Goal: Transaction & Acquisition: Purchase product/service

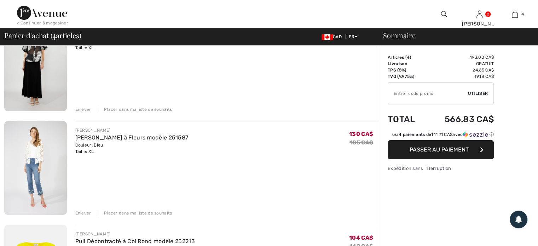
scroll to position [142, 0]
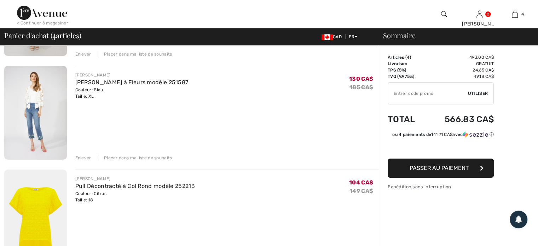
click at [83, 156] on div "Enlever" at bounding box center [83, 158] width 16 height 6
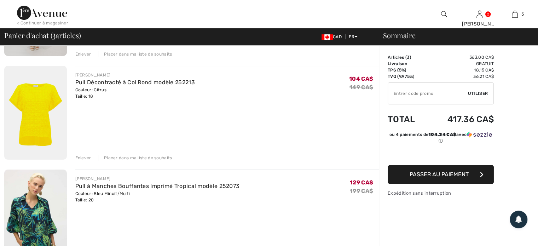
click at [81, 157] on div "Enlever" at bounding box center [83, 158] width 16 height 6
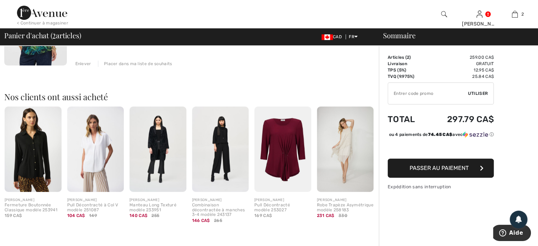
scroll to position [248, 0]
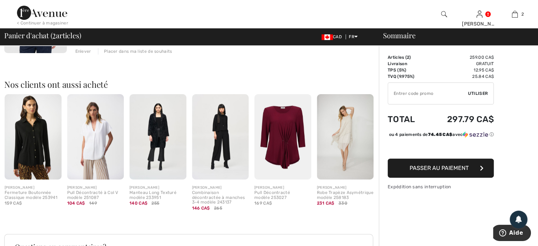
click at [337, 138] on img at bounding box center [345, 136] width 57 height 85
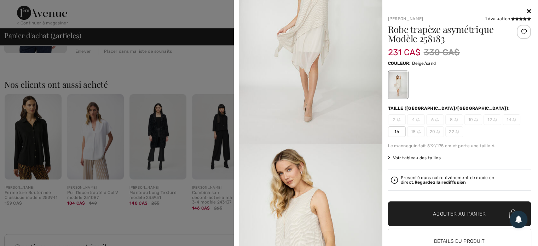
scroll to position [212, 0]
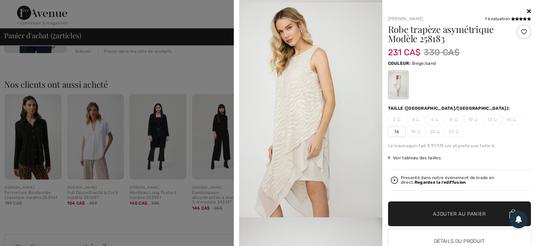
click at [527, 10] on icon at bounding box center [529, 11] width 4 height 6
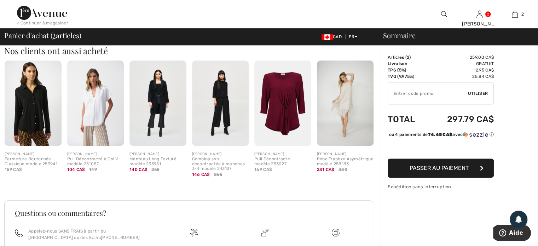
scroll to position [283, 0]
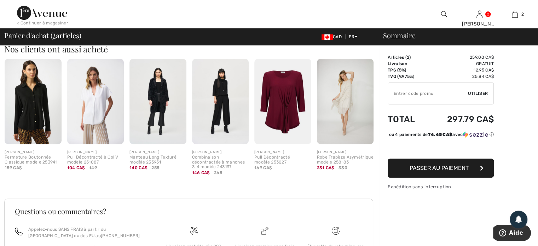
click at [277, 127] on img at bounding box center [282, 101] width 57 height 85
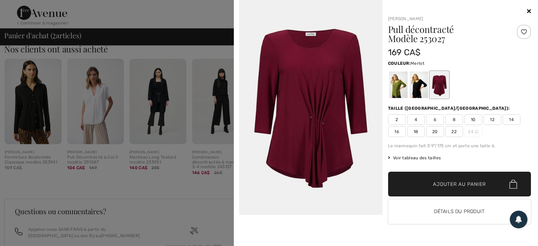
click at [525, 10] on div at bounding box center [459, 11] width 143 height 8
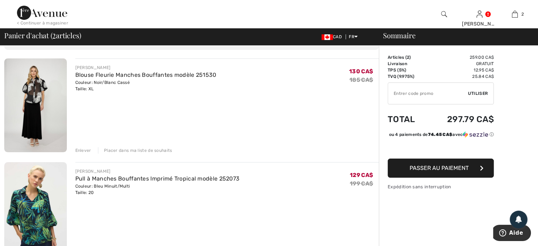
scroll to position [0, 0]
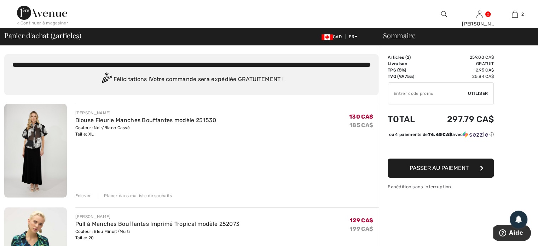
click at [40, 13] on img at bounding box center [42, 13] width 50 height 14
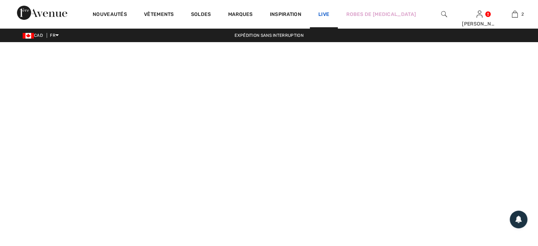
click at [323, 14] on link "Live" at bounding box center [323, 14] width 11 height 7
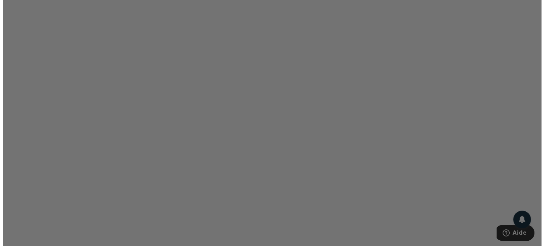
scroll to position [1734, 0]
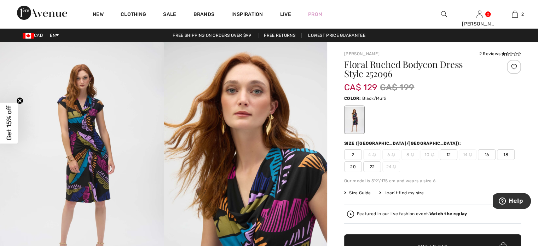
click at [351, 167] on span "20" at bounding box center [353, 166] width 18 height 11
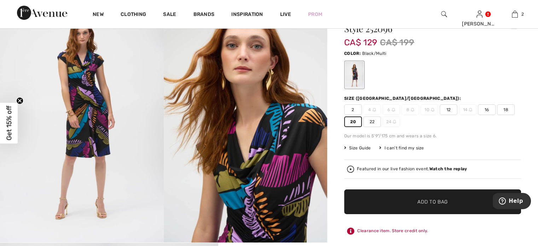
scroll to position [71, 0]
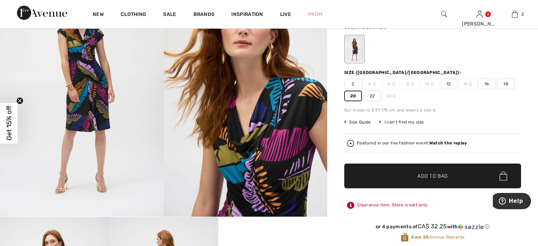
click at [439, 178] on span "Add to Bag" at bounding box center [433, 175] width 30 height 7
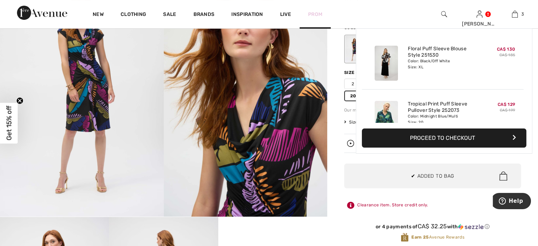
scroll to position [76, 0]
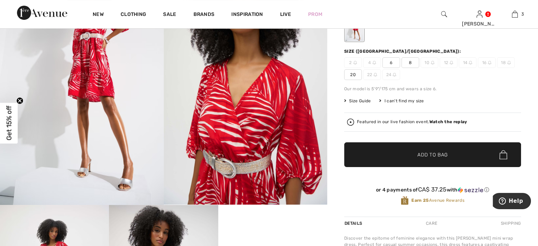
scroll to position [71, 0]
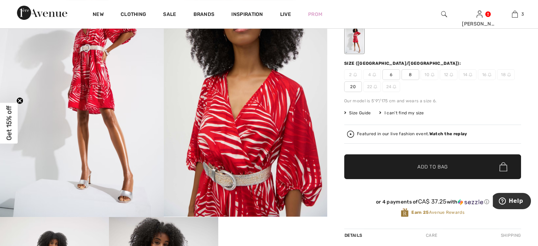
click at [352, 88] on span "20" at bounding box center [353, 86] width 18 height 11
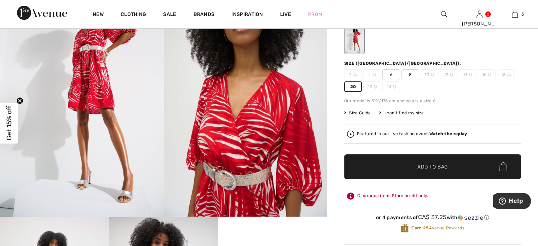
click at [437, 169] on span "Add to Bag" at bounding box center [433, 166] width 30 height 7
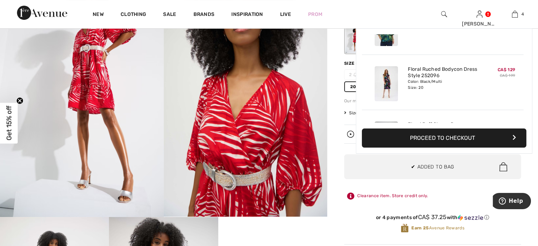
scroll to position [132, 0]
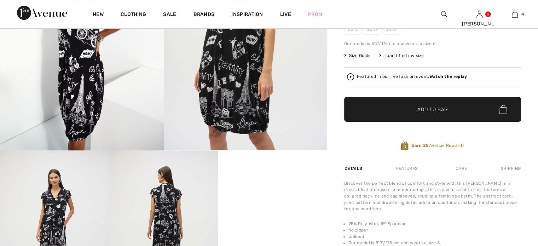
scroll to position [142, 0]
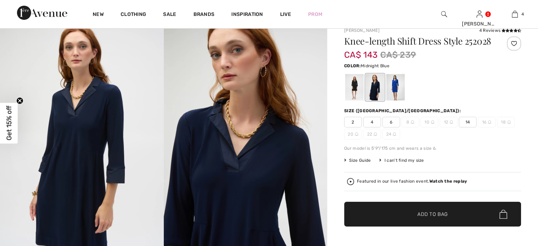
scroll to position [71, 0]
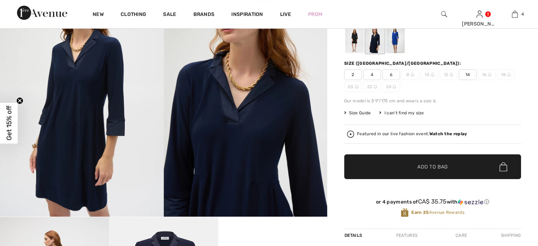
click at [391, 53] on div at bounding box center [395, 40] width 18 height 27
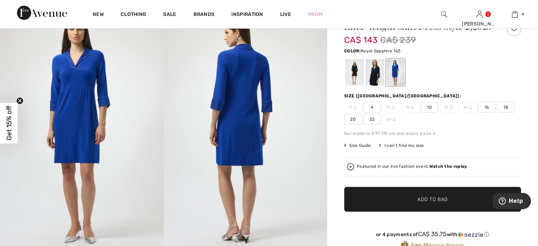
scroll to position [0, 0]
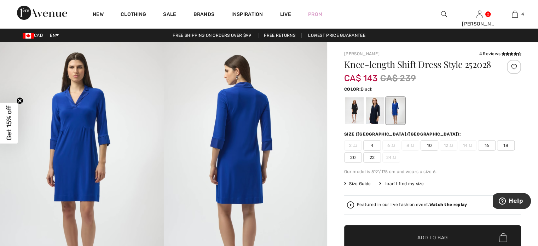
click at [350, 121] on div at bounding box center [354, 110] width 18 height 27
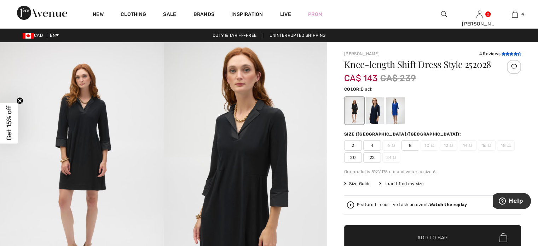
click at [504, 55] on icon at bounding box center [503, 54] width 4 height 4
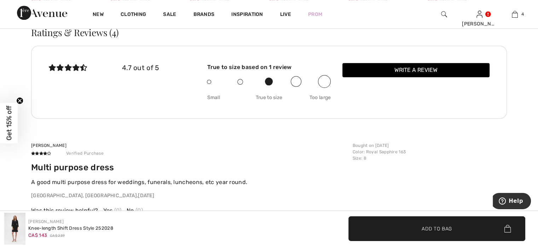
scroll to position [909, 0]
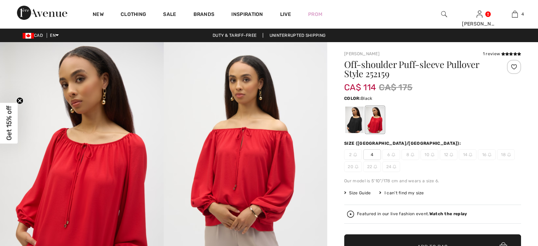
click at [352, 122] on div at bounding box center [354, 120] width 18 height 27
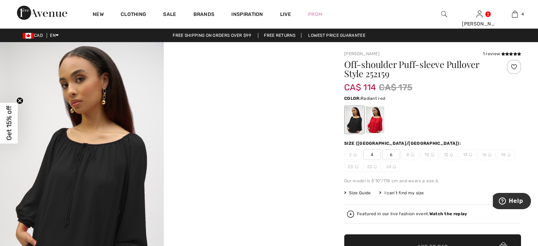
click at [376, 124] on div at bounding box center [375, 120] width 18 height 27
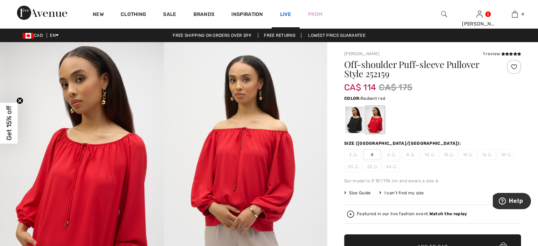
click at [284, 12] on link "Live" at bounding box center [285, 14] width 11 height 7
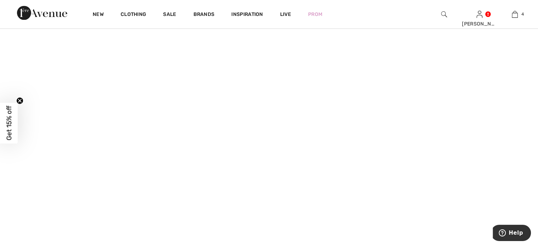
scroll to position [1238, 0]
